Goal: Information Seeking & Learning: Learn about a topic

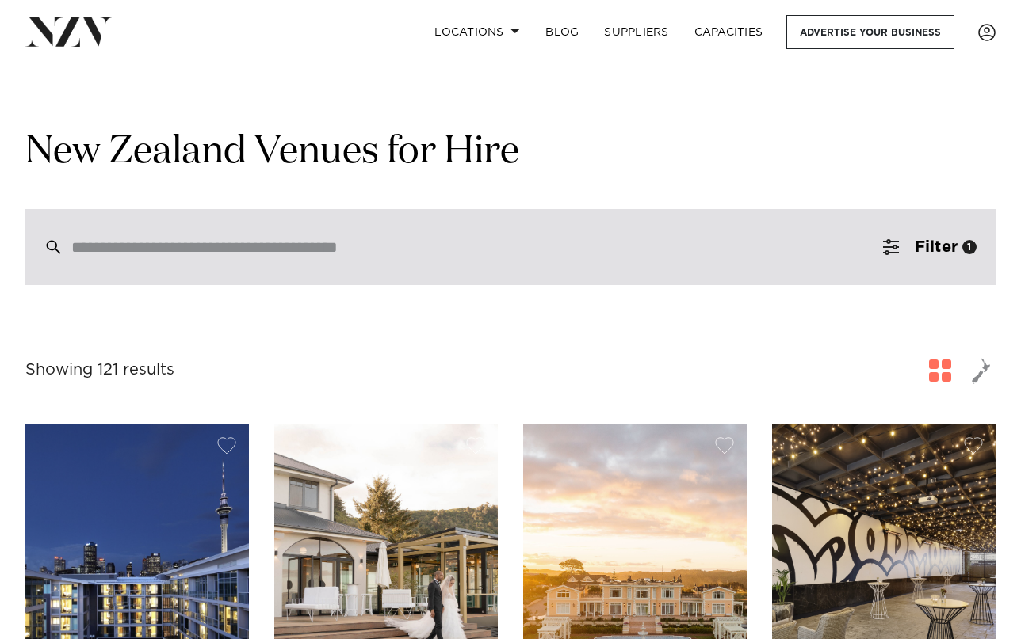
click at [456, 227] on div at bounding box center [510, 247] width 970 height 76
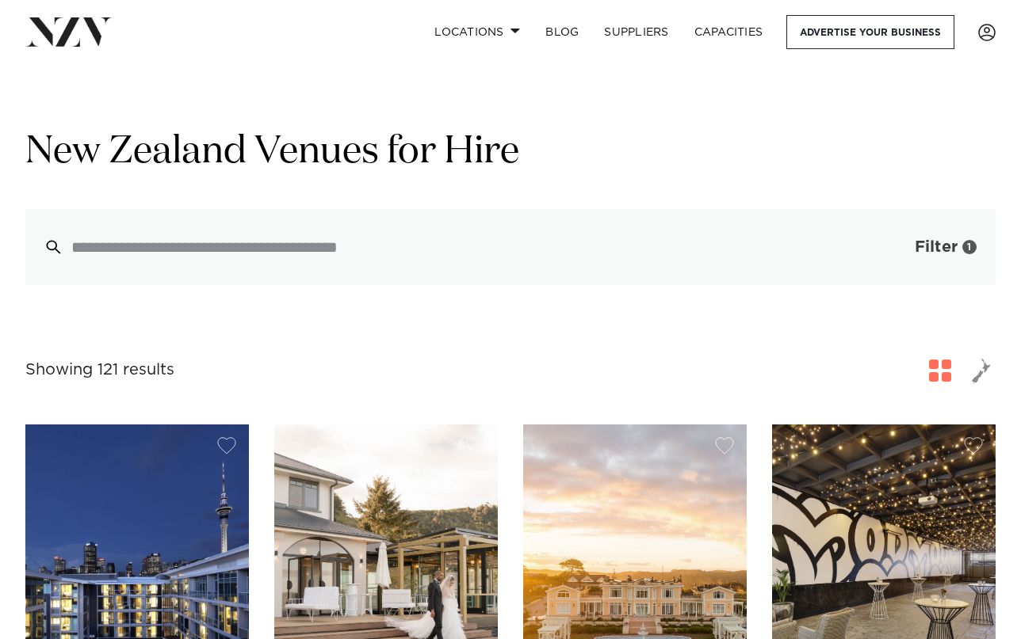
click at [946, 254] on span "Filter" at bounding box center [935, 247] width 43 height 16
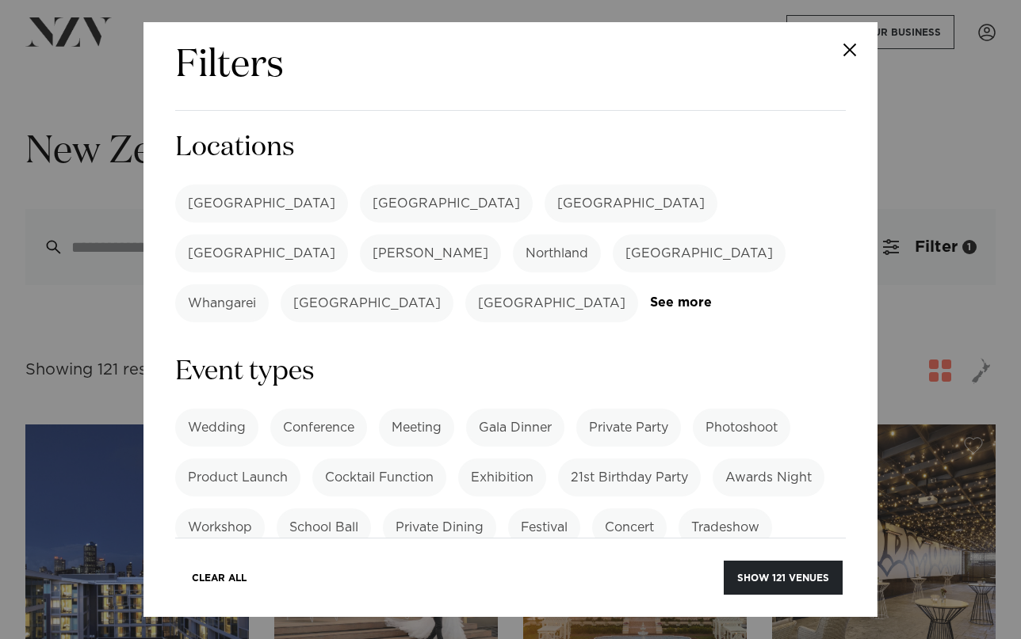
click at [544, 197] on label "[GEOGRAPHIC_DATA]" at bounding box center [630, 204] width 173 height 38
click at [765, 577] on button "Show 7 venues" at bounding box center [786, 578] width 111 height 34
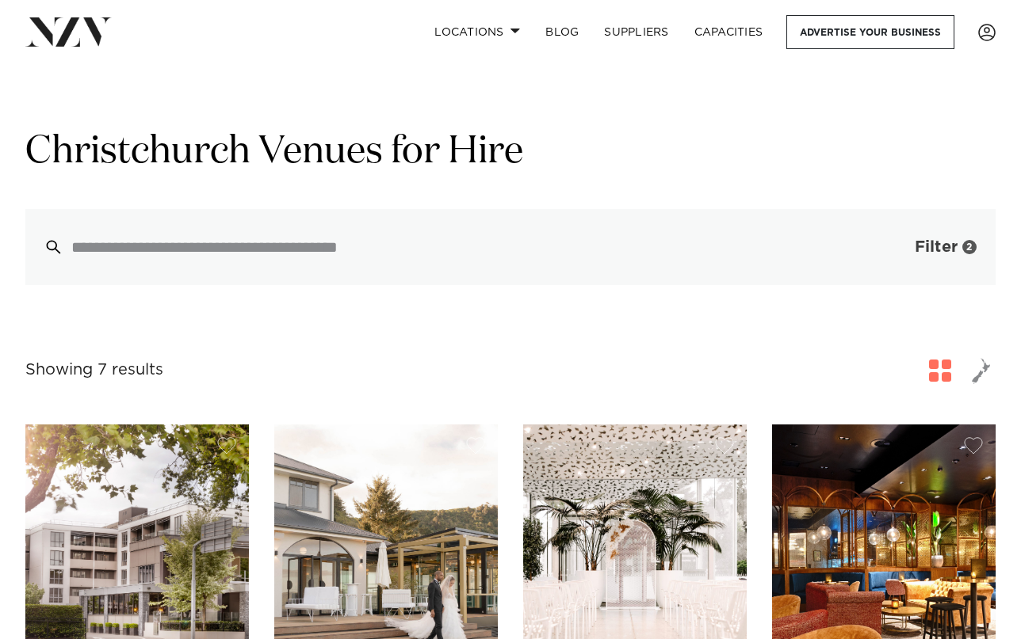
click at [949, 242] on span "Filter" at bounding box center [935, 247] width 43 height 16
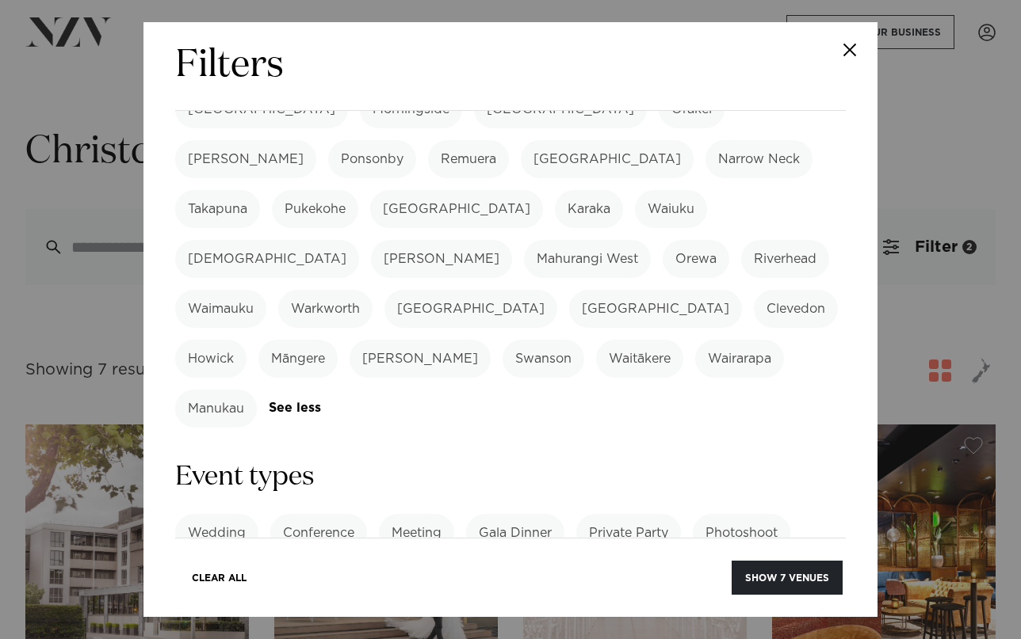
scroll to position [607, 0]
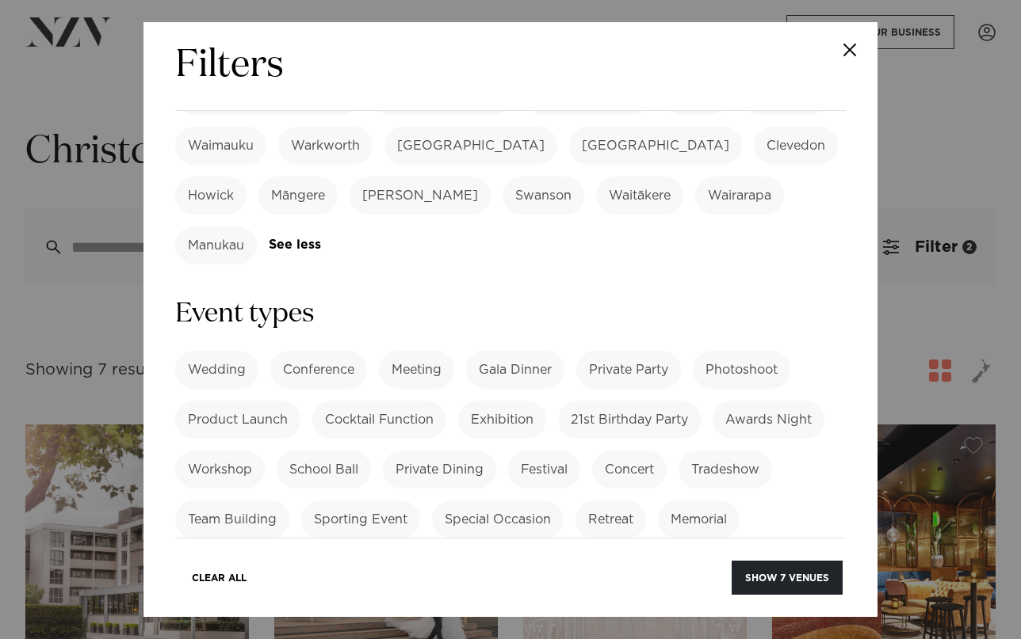
click at [468, 451] on label "Private Dining" at bounding box center [439, 470] width 113 height 38
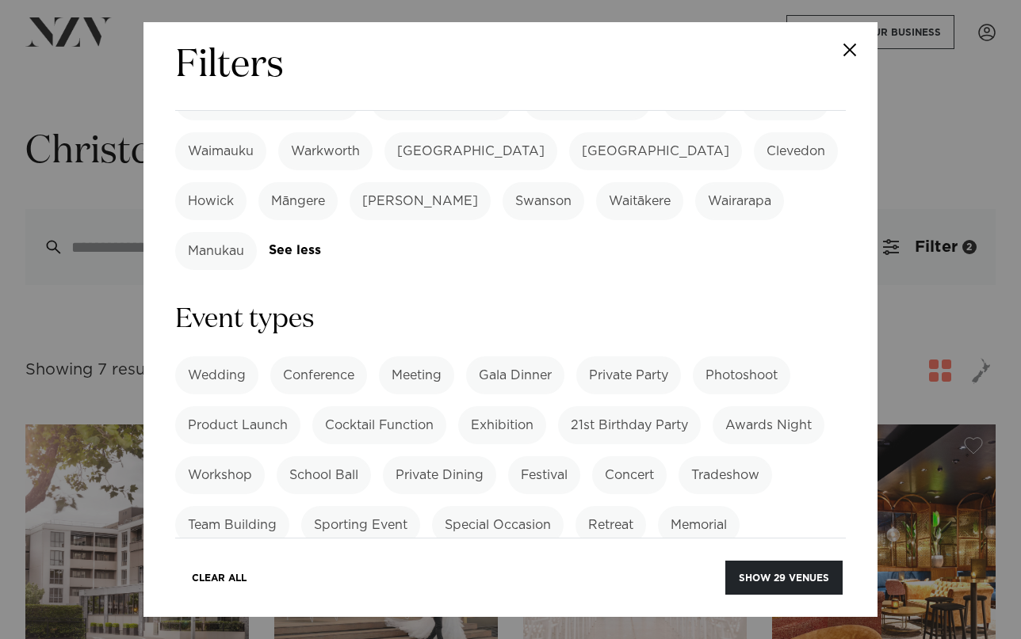
click at [492, 357] on label "Gala Dinner" at bounding box center [515, 376] width 98 height 38
click at [505, 357] on label "Gala Dinner" at bounding box center [515, 376] width 98 height 38
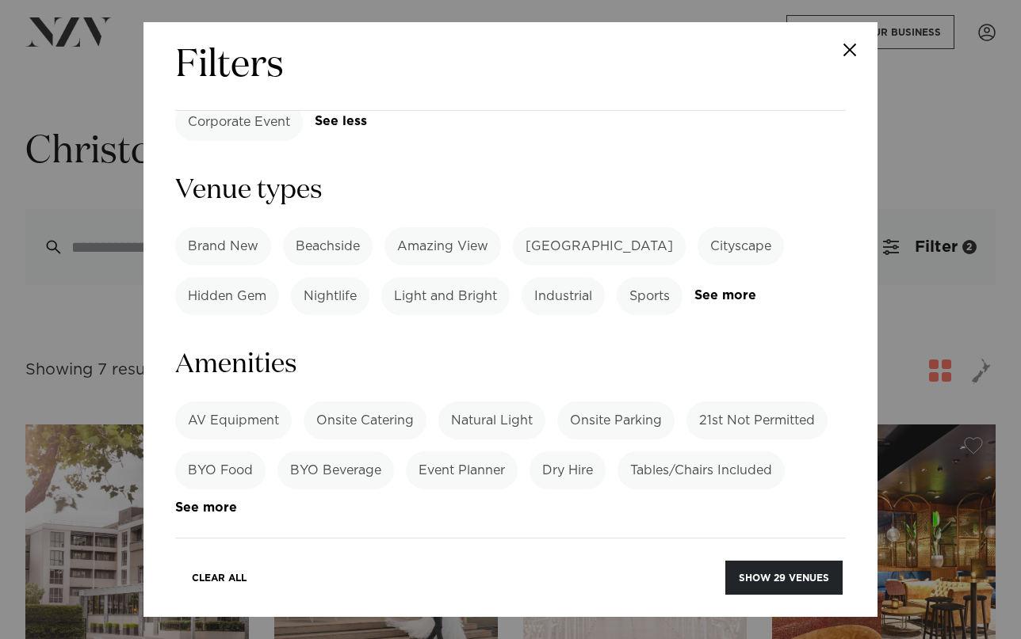
scroll to position [1140, 0]
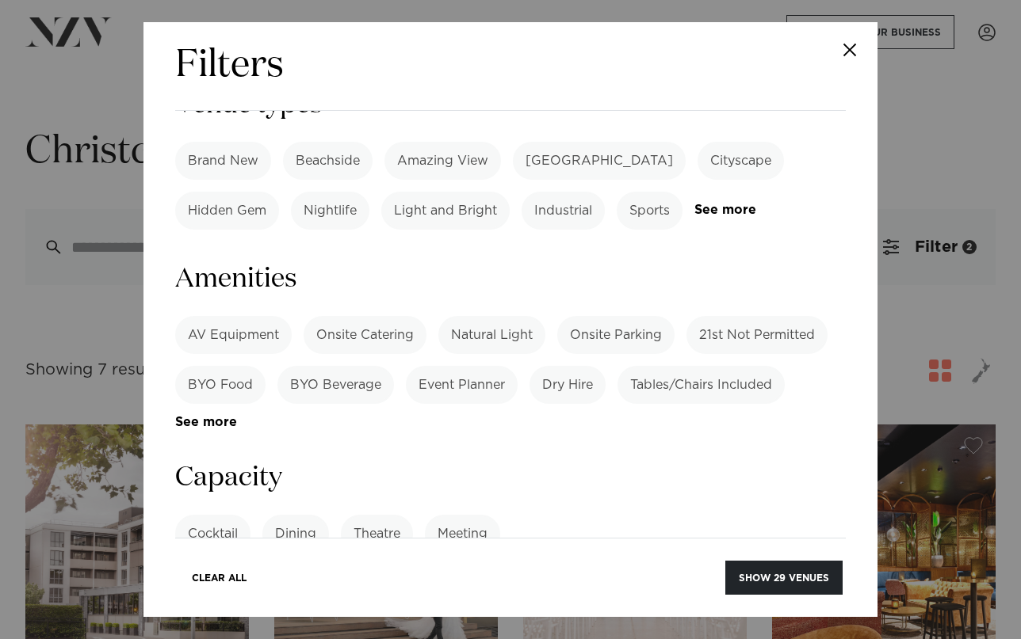
click at [323, 515] on label "Dining" at bounding box center [295, 534] width 67 height 38
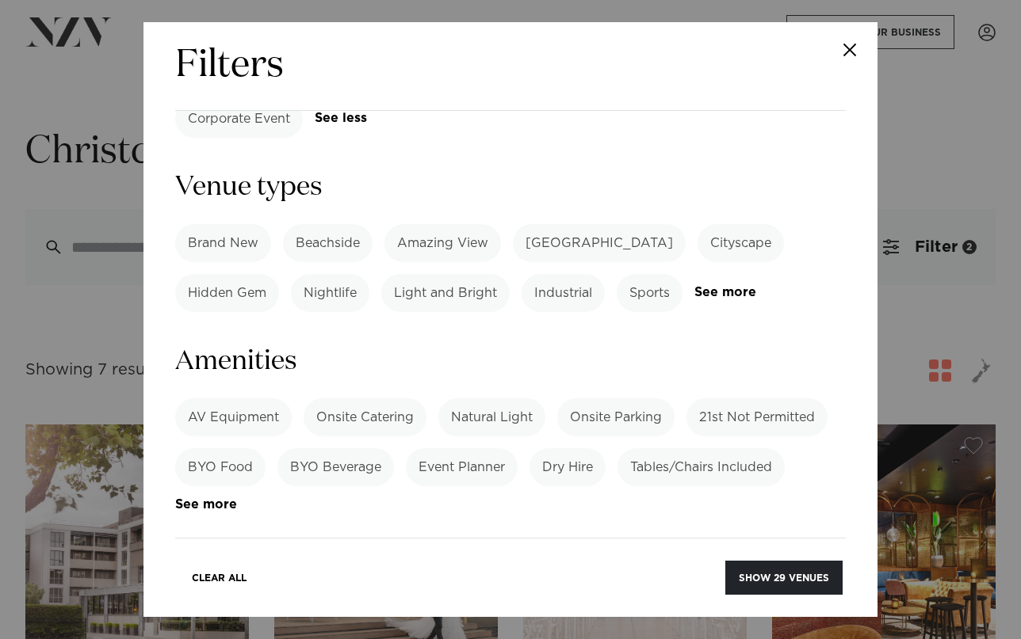
scroll to position [1117, 0]
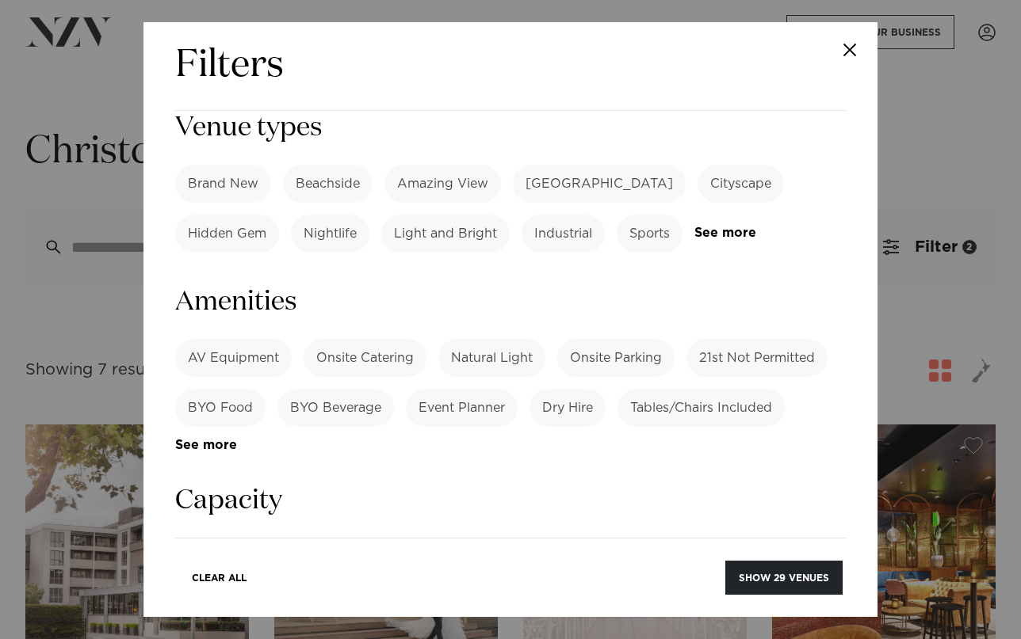
click at [355, 595] on input "number" at bounding box center [510, 616] width 670 height 43
type input "**"
click at [751, 538] on div "Cocktail Dining Theatre Meeting See more" at bounding box center [510, 557] width 670 height 38
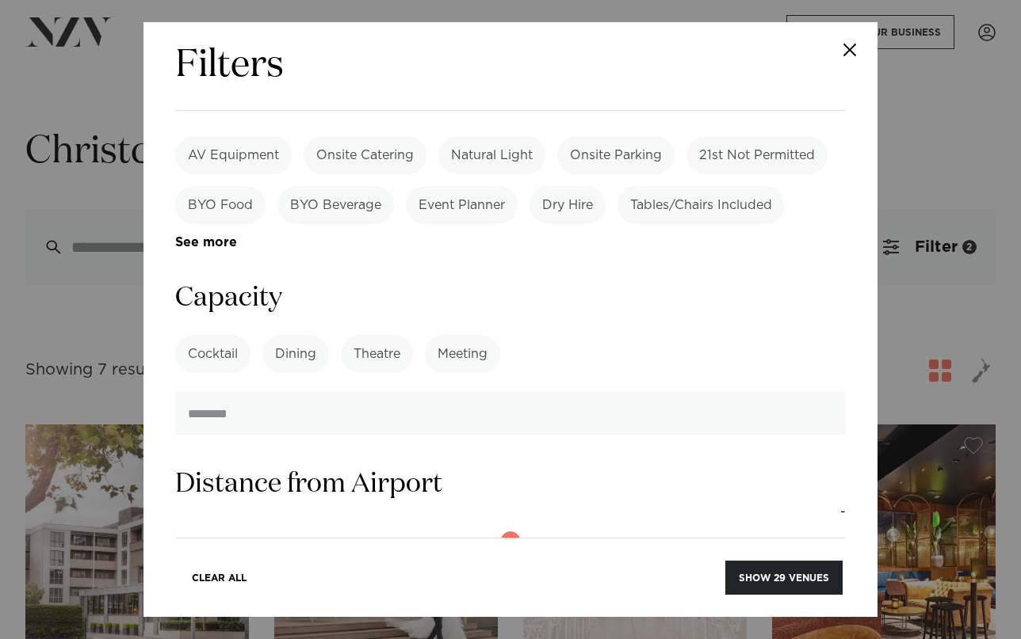
scroll to position [961, 0]
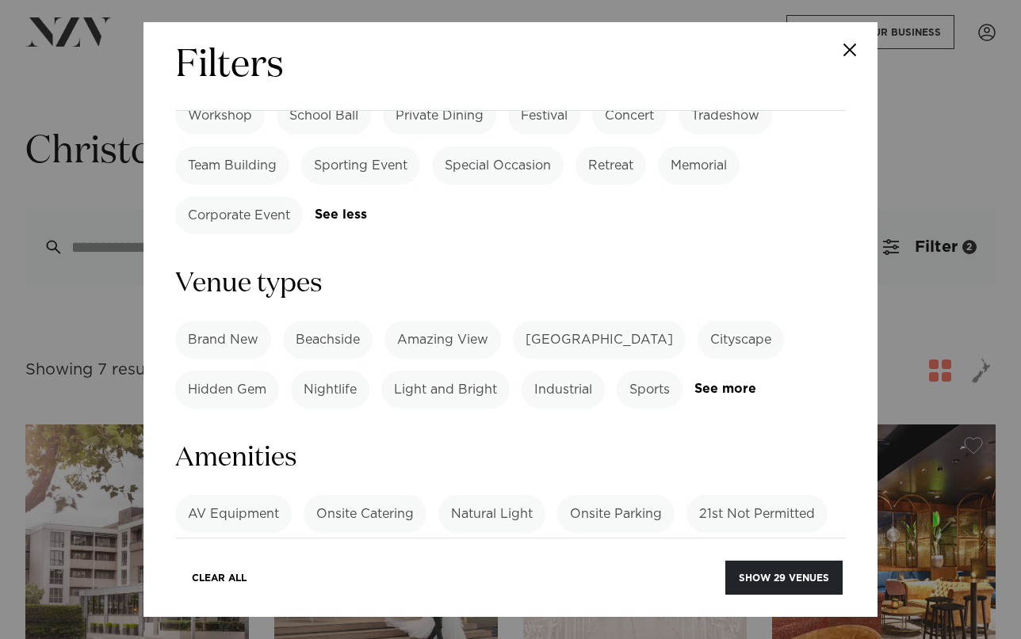
click at [397, 495] on label "Onsite Catering" at bounding box center [364, 514] width 123 height 38
click at [778, 579] on button "Show 21 venues" at bounding box center [784, 578] width 115 height 34
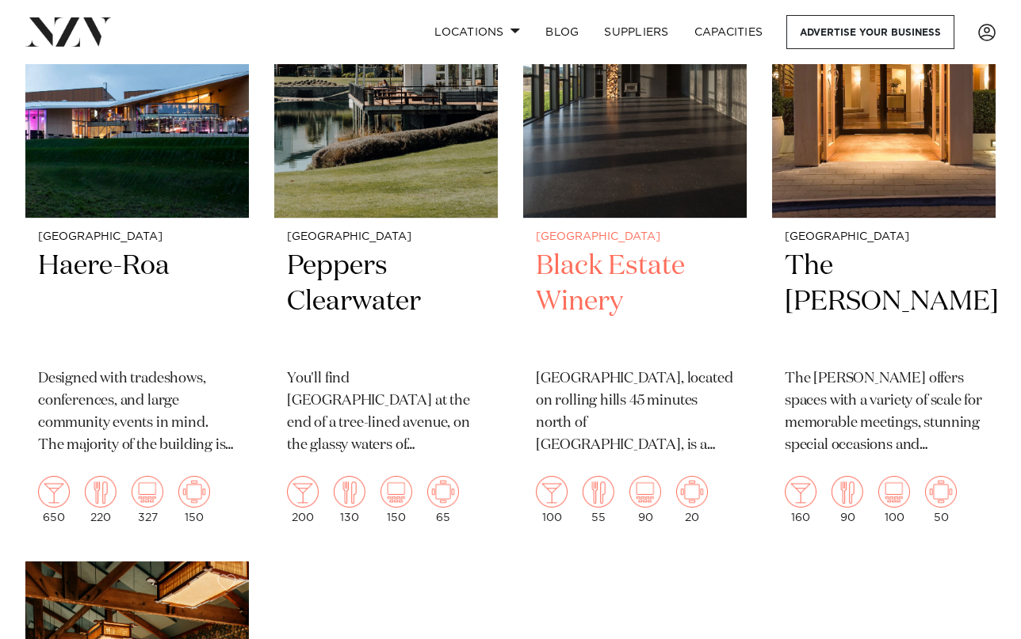
scroll to position [3008, 0]
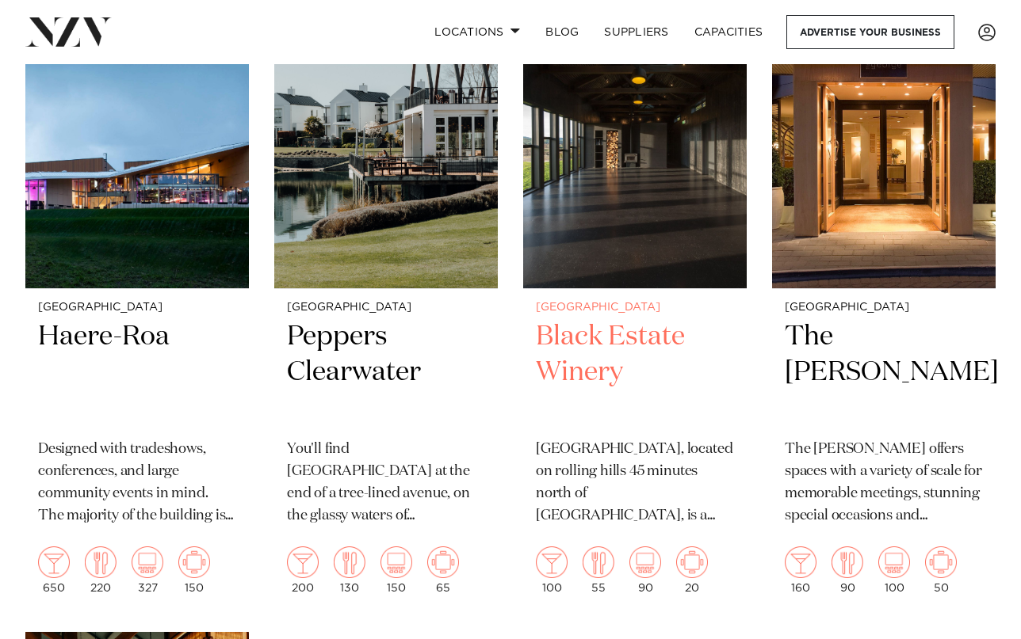
click at [664, 214] on img at bounding box center [634, 139] width 223 height 300
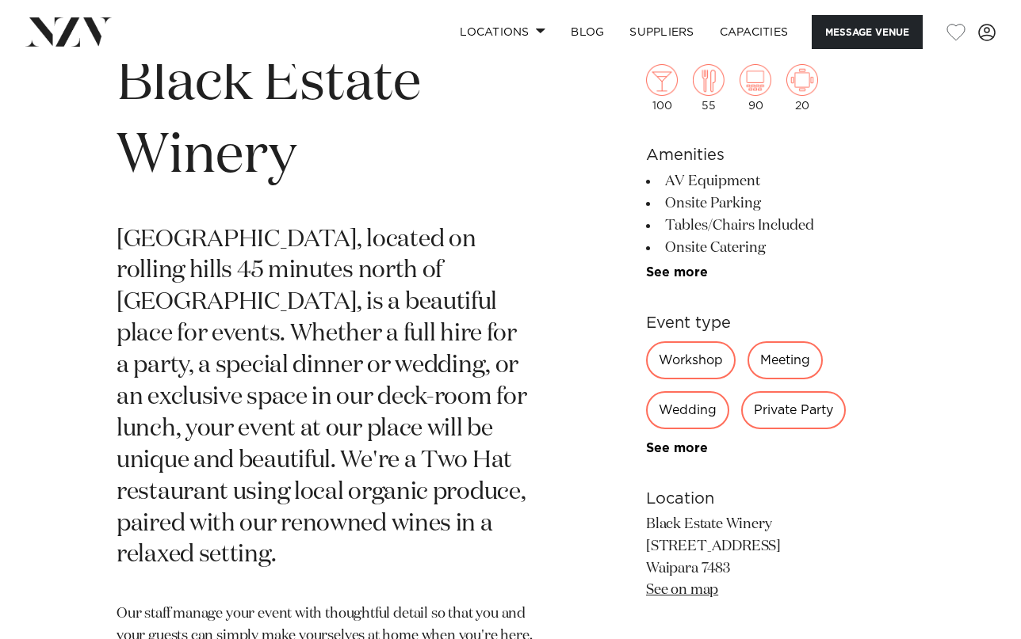
scroll to position [582, 0]
